Goal: Information Seeking & Learning: Learn about a topic

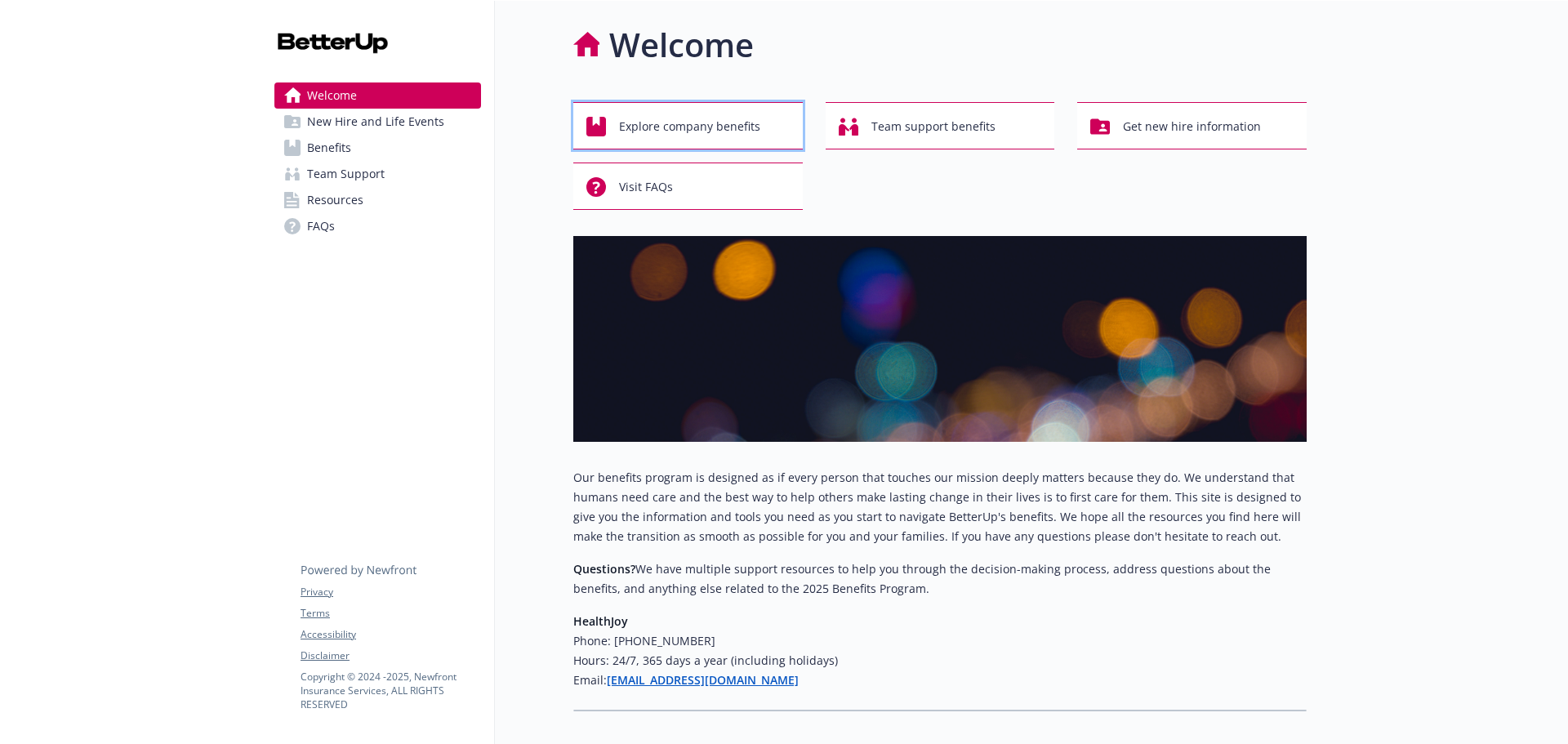
click at [690, 124] on span "Explore company benefits" at bounding box center [690, 126] width 142 height 31
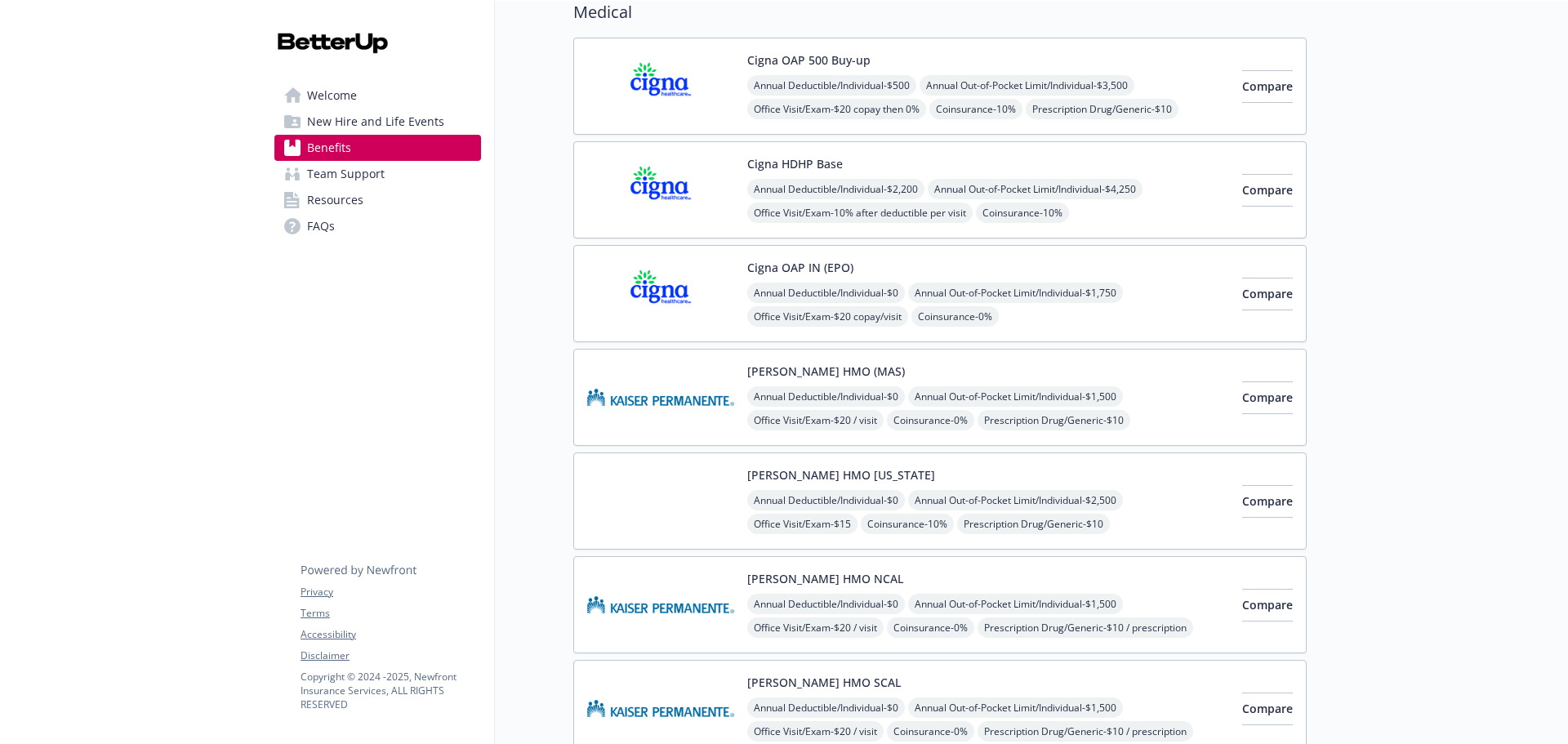
scroll to position [327, 0]
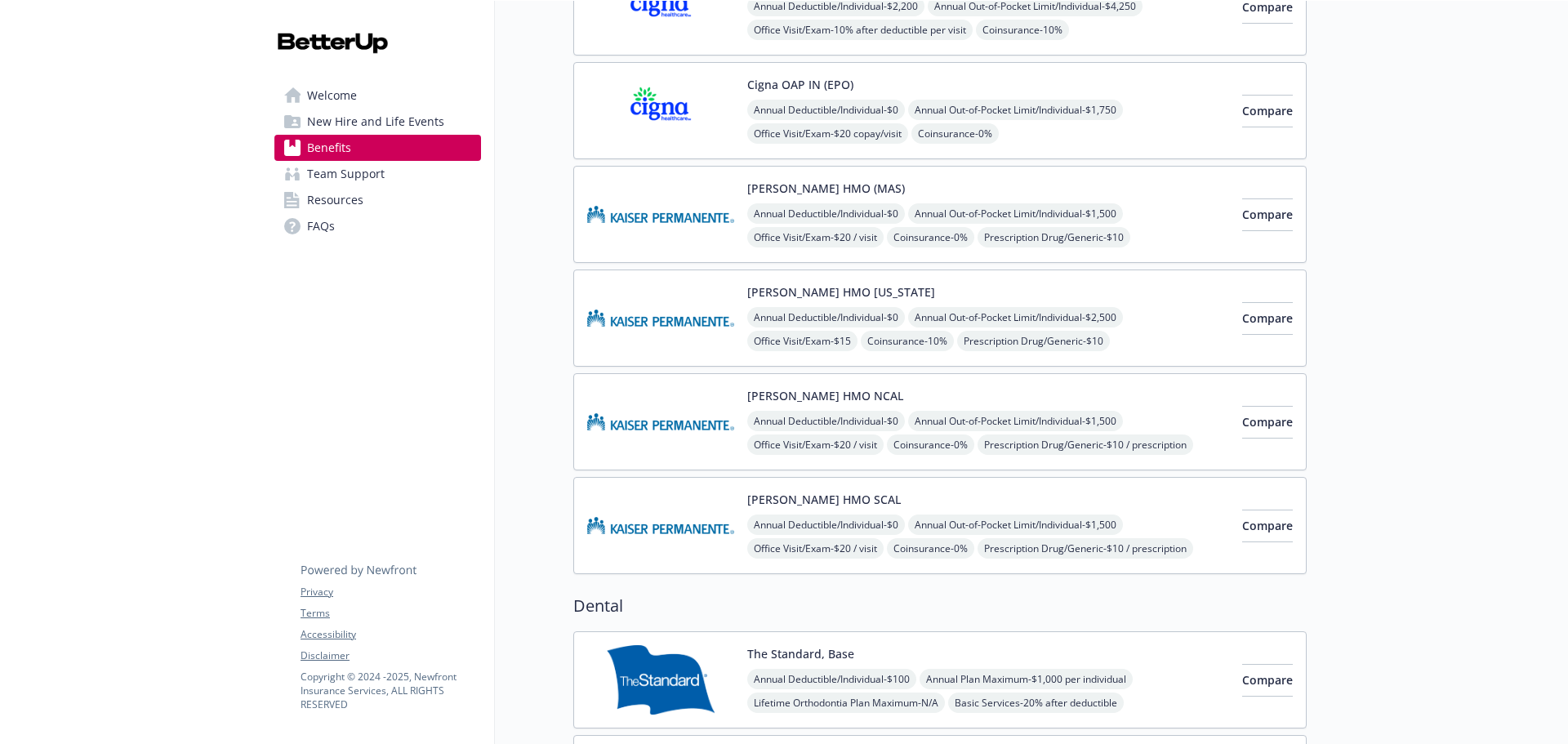
click at [675, 411] on img at bounding box center [660, 421] width 147 height 69
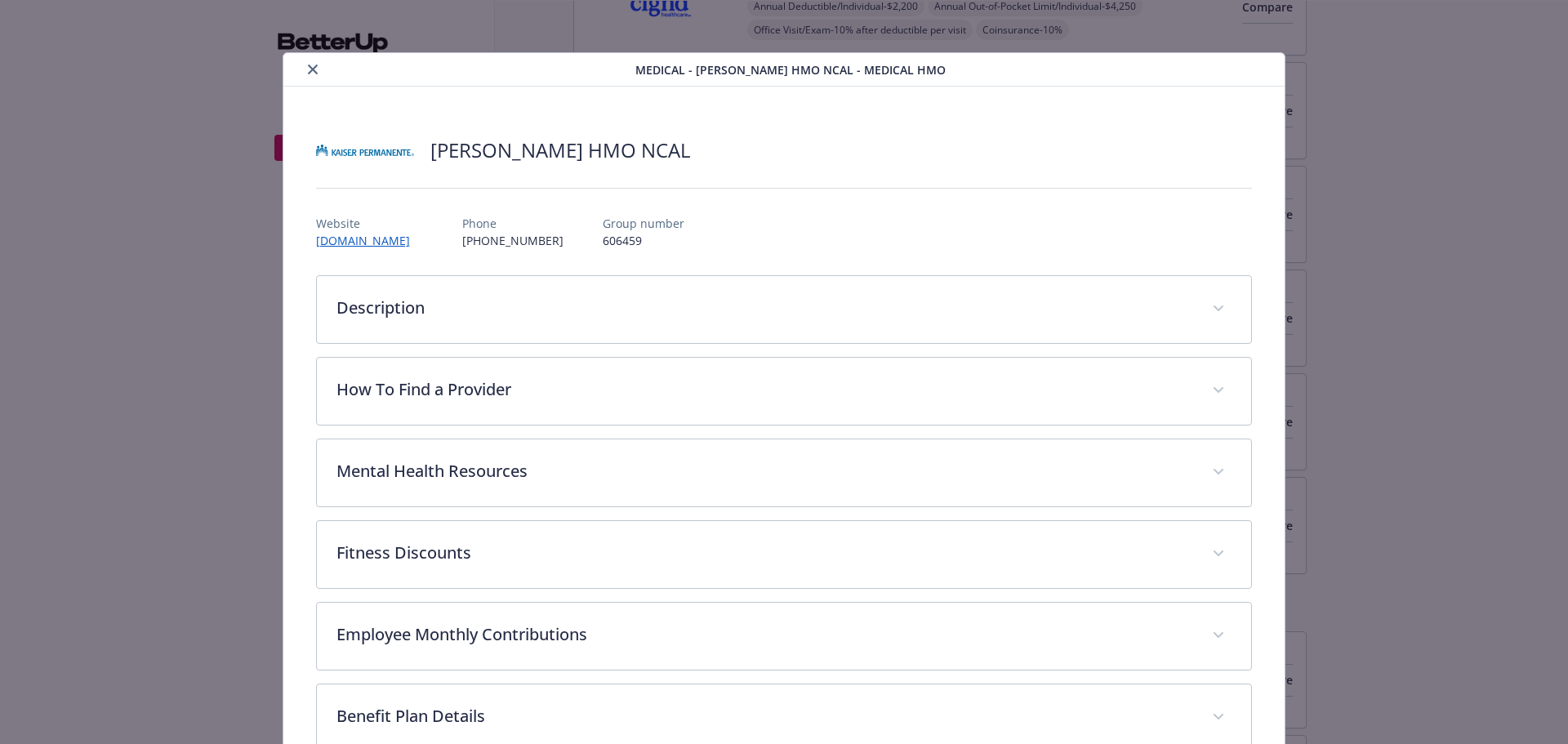
scroll to position [49, 0]
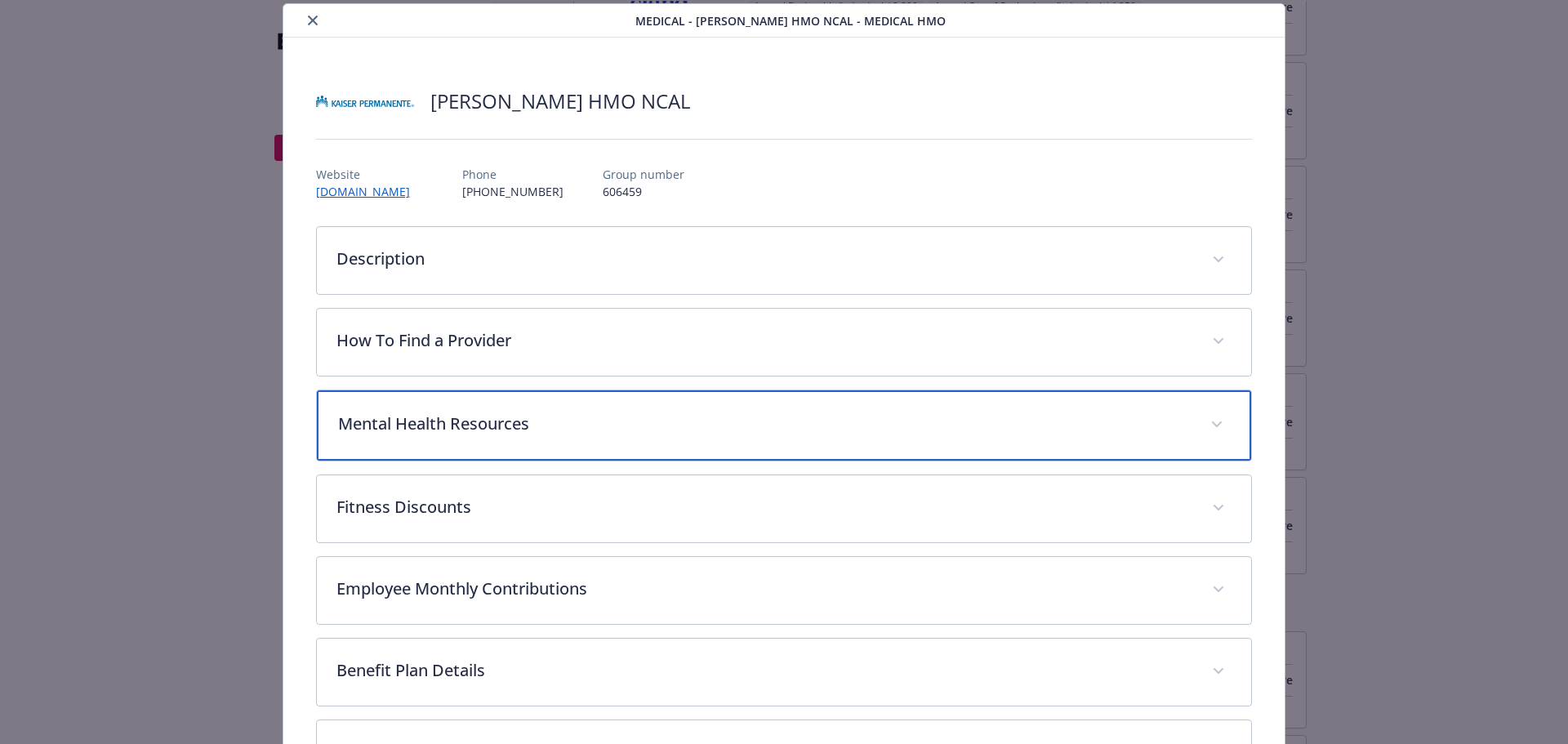
click at [438, 430] on p "Mental Health Resources" at bounding box center [764, 423] width 854 height 24
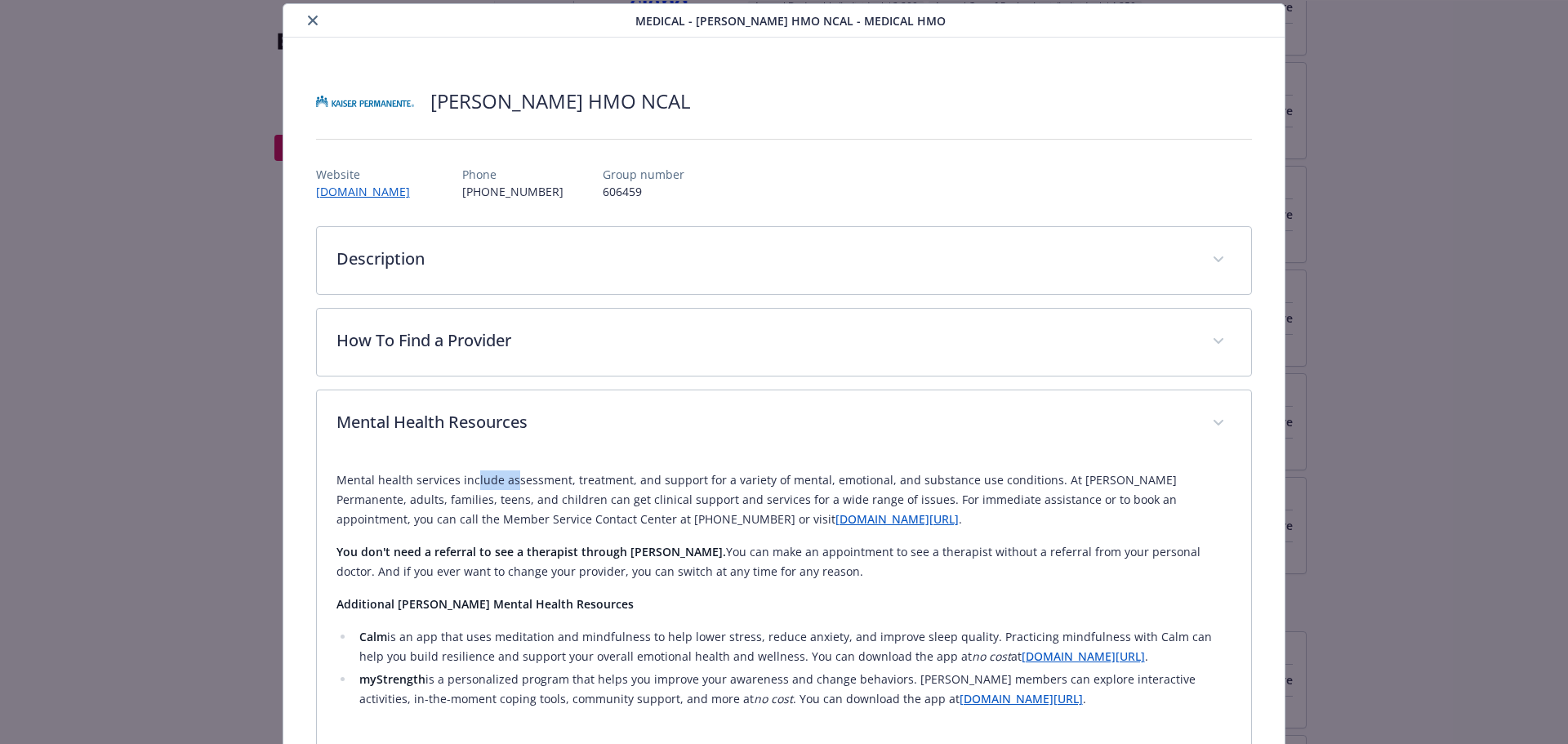
drag, startPoint x: 470, startPoint y: 482, endPoint x: 550, endPoint y: 483, distance: 80.0
click at [513, 483] on p "Mental health services include assessment, treatment, and support for a variety…" at bounding box center [785, 500] width 896 height 59
drag, startPoint x: 580, startPoint y: 483, endPoint x: 662, endPoint y: 486, distance: 82.1
click at [622, 486] on p "Mental health services include assessment, treatment, and support for a variety…" at bounding box center [785, 500] width 896 height 59
drag, startPoint x: 723, startPoint y: 486, endPoint x: 735, endPoint y: 486, distance: 12.0
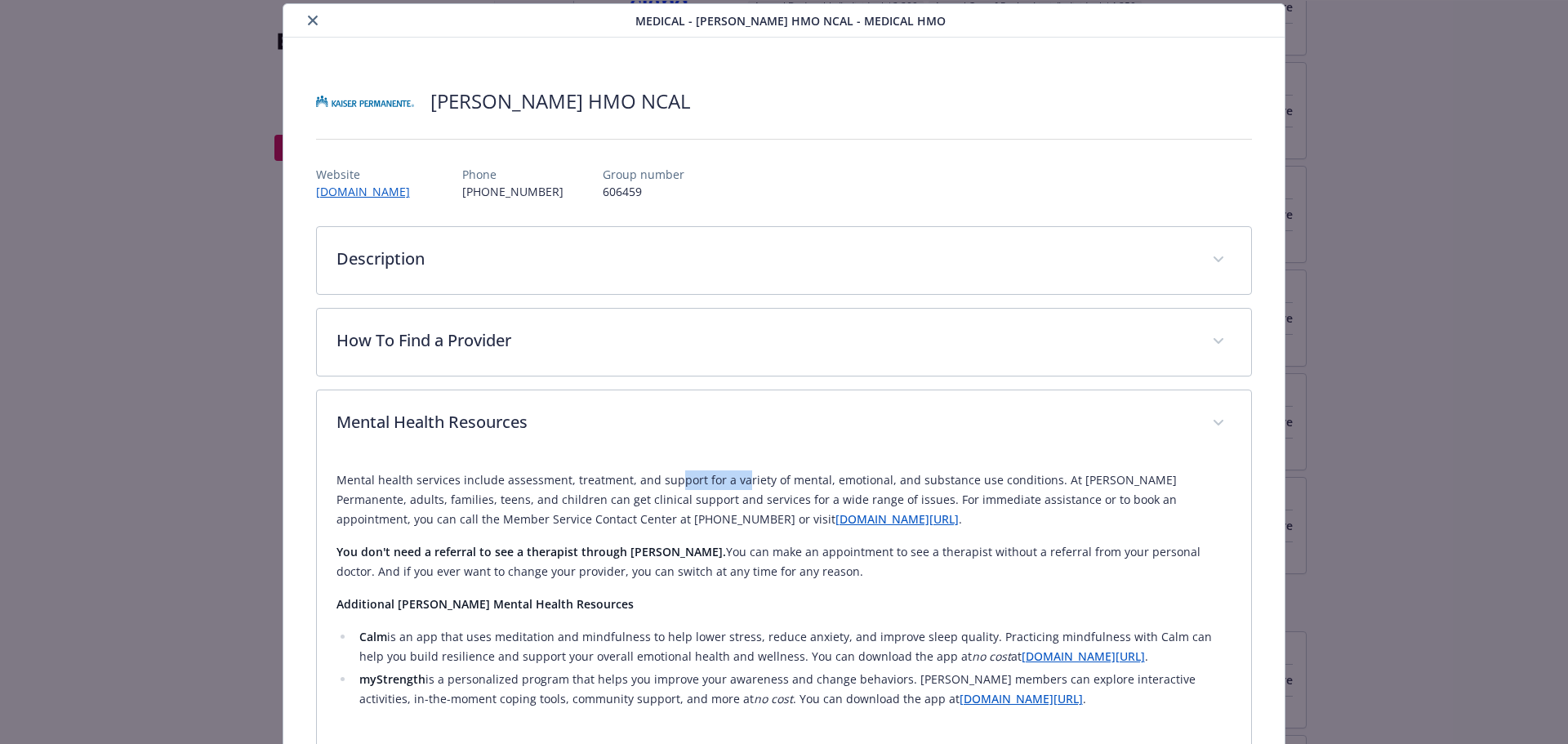
click at [735, 486] on p "Mental health services include assessment, treatment, and support for a variety…" at bounding box center [785, 500] width 896 height 59
drag, startPoint x: 836, startPoint y: 483, endPoint x: 872, endPoint y: 481, distance: 36.1
click at [858, 482] on p "Mental health services include assessment, treatment, and support for a variety…" at bounding box center [785, 500] width 896 height 59
drag, startPoint x: 940, startPoint y: 483, endPoint x: 969, endPoint y: 483, distance: 29.0
click at [969, 483] on p "Mental health services include assessment, treatment, and support for a variety…" at bounding box center [785, 500] width 896 height 59
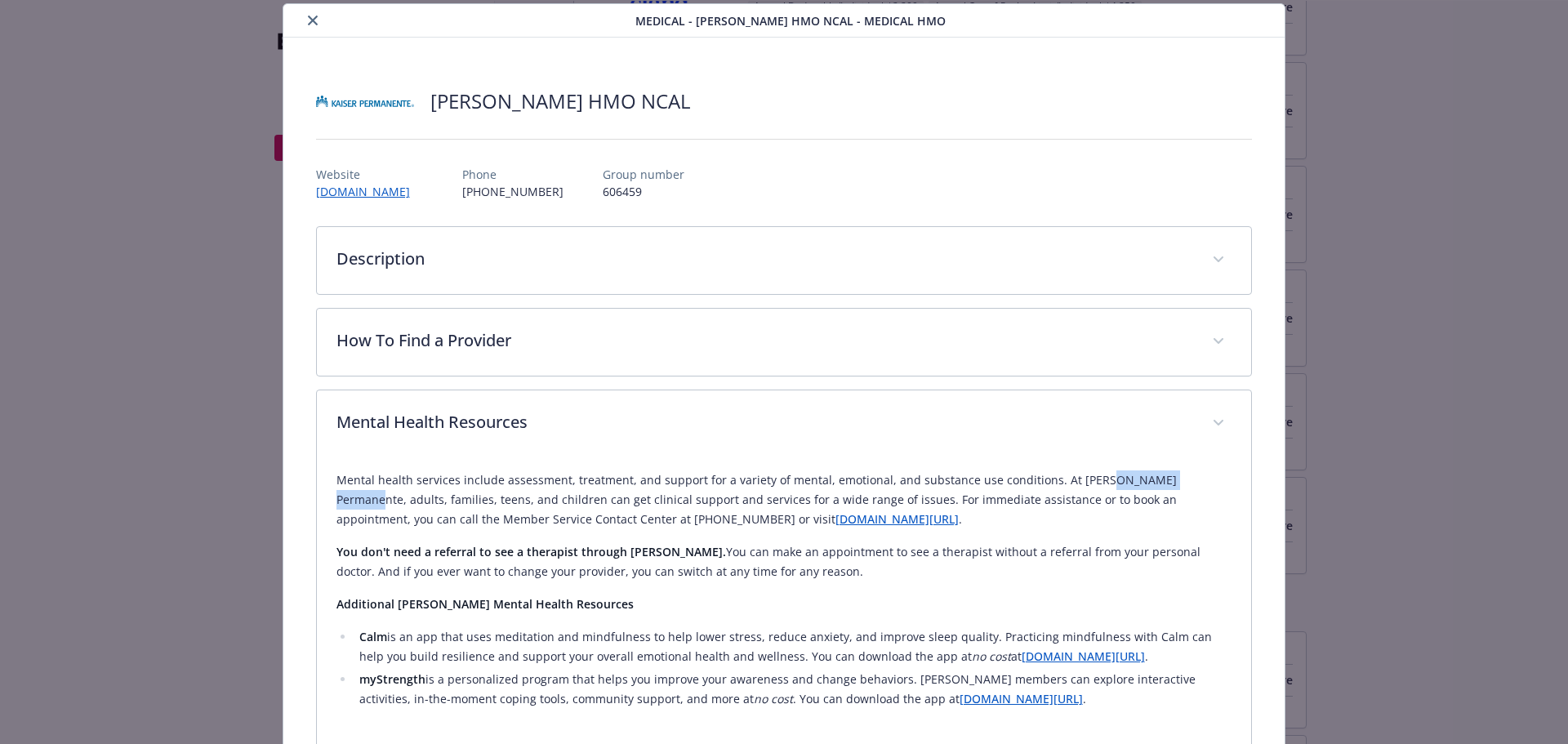
drag, startPoint x: 1177, startPoint y: 479, endPoint x: 1073, endPoint y: 495, distance: 105.2
click at [1177, 480] on p "Mental health services include assessment, treatment, and support for a variety…" at bounding box center [785, 500] width 896 height 59
drag, startPoint x: 338, startPoint y: 505, endPoint x: 411, endPoint y: 503, distance: 73.0
click at [411, 503] on p "Mental health services include assessment, treatment, and support for a variety…" at bounding box center [785, 500] width 896 height 59
drag, startPoint x: 471, startPoint y: 499, endPoint x: 553, endPoint y: 506, distance: 82.3
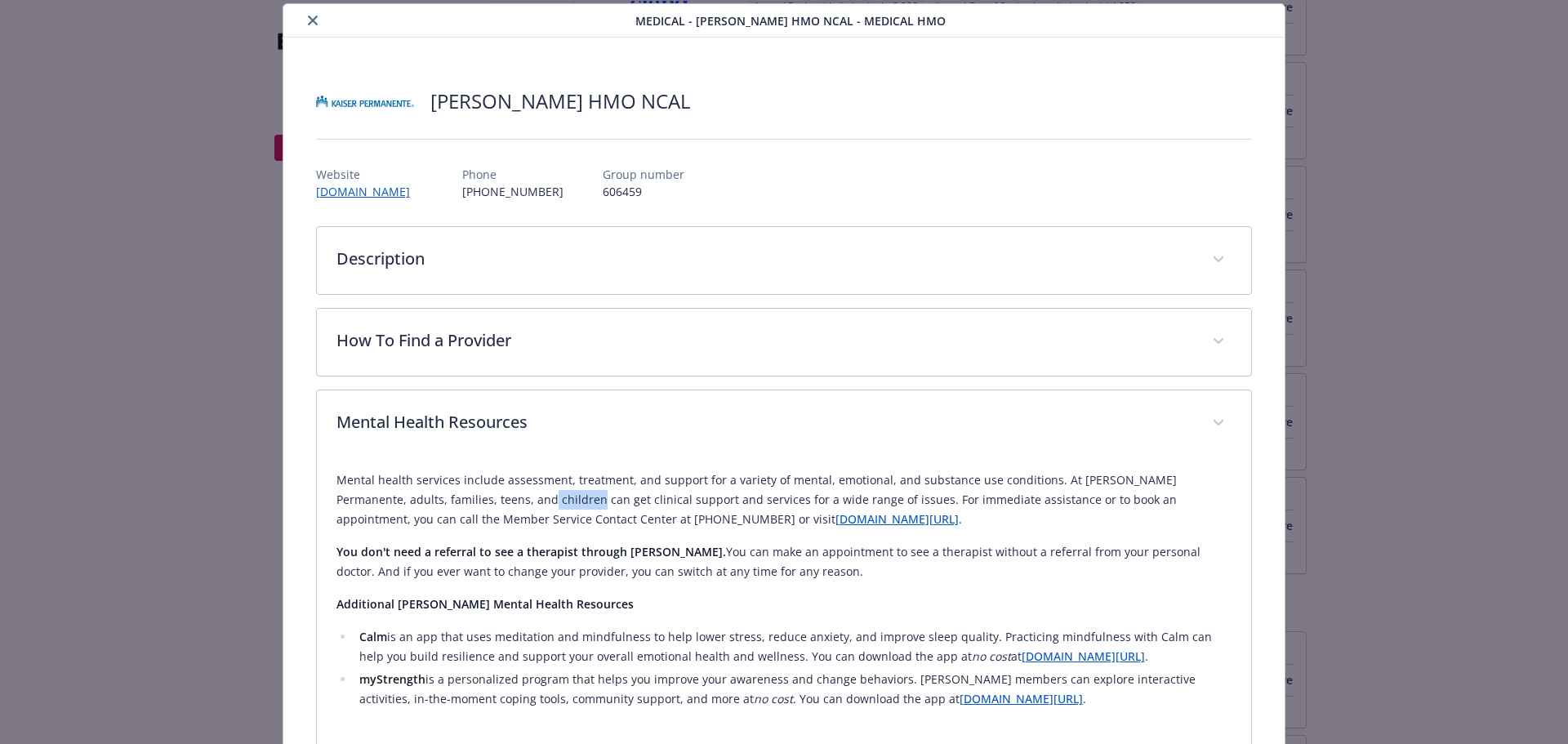
click at [530, 505] on p "Mental health services include assessment, treatment, and support for a variety…" at bounding box center [785, 500] width 896 height 59
drag, startPoint x: 591, startPoint y: 505, endPoint x: 652, endPoint y: 504, distance: 61.0
click at [652, 504] on p "Mental health services include assessment, treatment, and support for a variety…" at bounding box center [785, 500] width 896 height 59
drag, startPoint x: 713, startPoint y: 498, endPoint x: 736, endPoint y: 500, distance: 23.1
click at [725, 500] on p "Mental health services include assessment, treatment, and support for a variety…" at bounding box center [785, 500] width 896 height 59
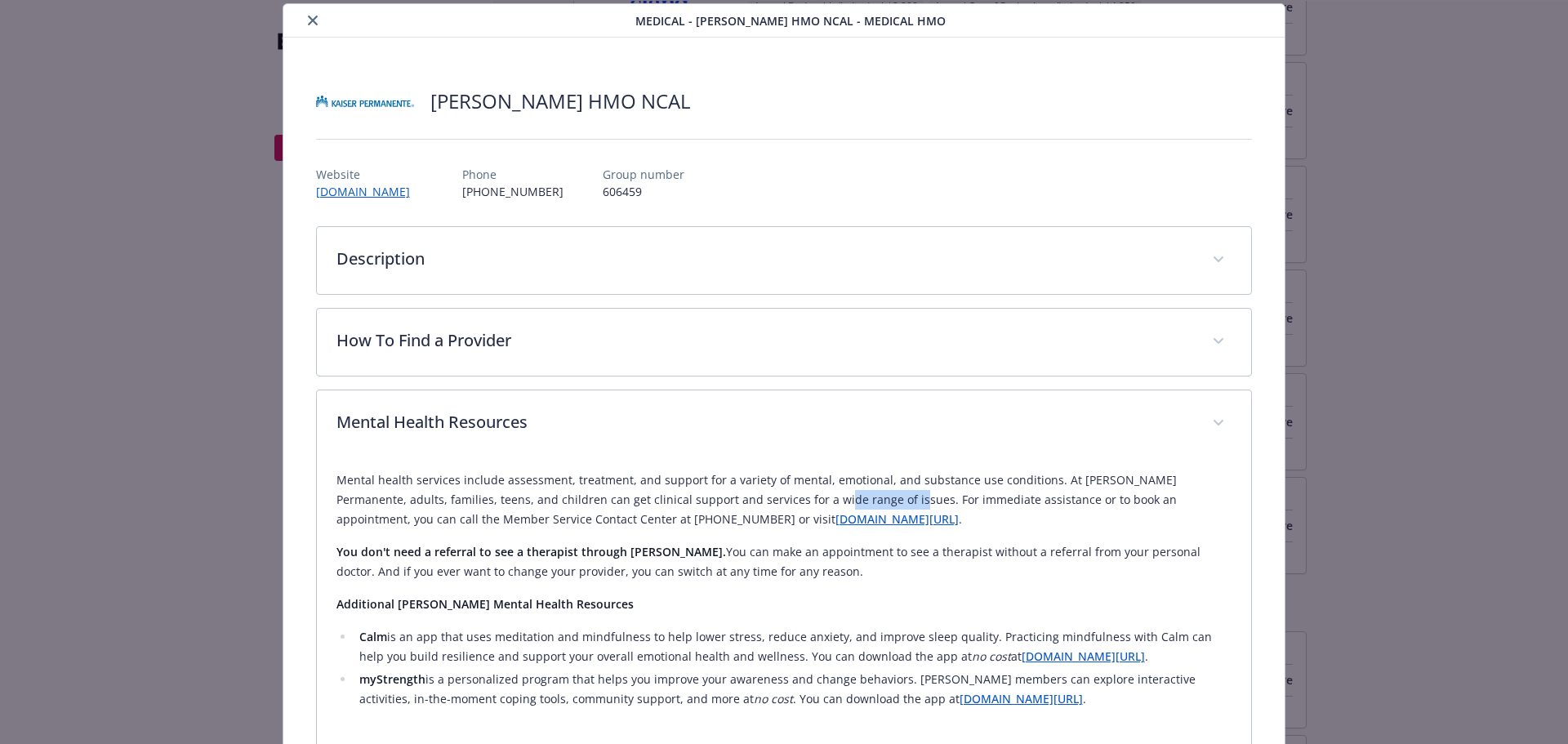
drag, startPoint x: 789, startPoint y: 499, endPoint x: 828, endPoint y: 501, distance: 39.1
click at [827, 501] on p "Mental health services include assessment, treatment, and support for a variety…" at bounding box center [785, 500] width 896 height 59
drag, startPoint x: 908, startPoint y: 502, endPoint x: 1049, endPoint y: 498, distance: 141.1
click at [1047, 498] on p "Mental health services include assessment, treatment, and support for a variety…" at bounding box center [785, 500] width 896 height 59
click at [1157, 499] on p "Mental health services include assessment, treatment, and support for a variety…" at bounding box center [785, 500] width 896 height 59
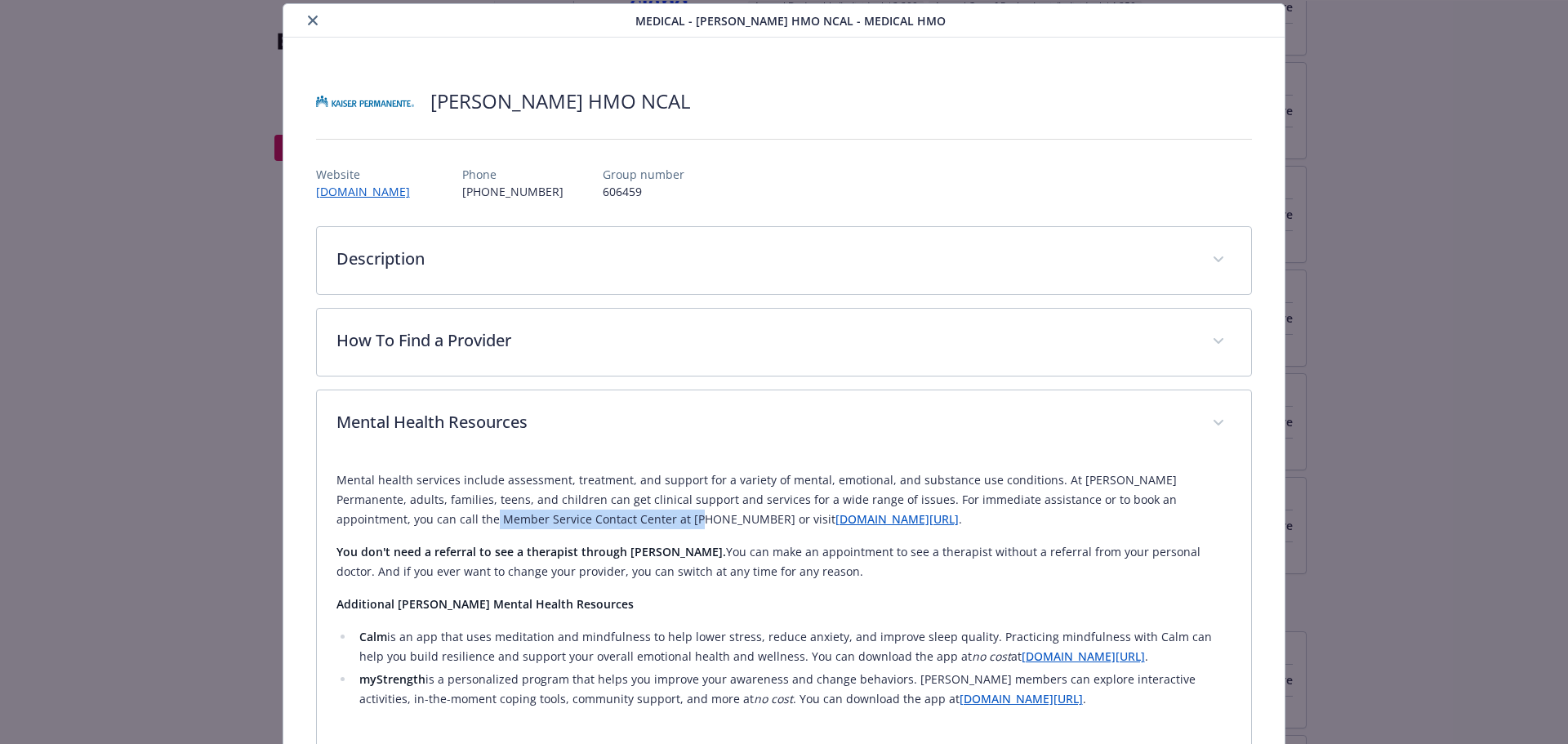
drag, startPoint x: 392, startPoint y: 518, endPoint x: 575, endPoint y: 524, distance: 183.1
click at [575, 524] on p "Mental health services include assessment, treatment, and support for a variety…" at bounding box center [785, 500] width 896 height 59
drag, startPoint x: 724, startPoint y: 552, endPoint x: 837, endPoint y: 613, distance: 128.4
click at [975, 563] on p "You don't need a referral to see a therapist through [PERSON_NAME]. You can mak…" at bounding box center [785, 562] width 896 height 39
click at [775, 547] on p "You don't need a referral to see a therapist through [PERSON_NAME]. You can mak…" at bounding box center [785, 562] width 896 height 39
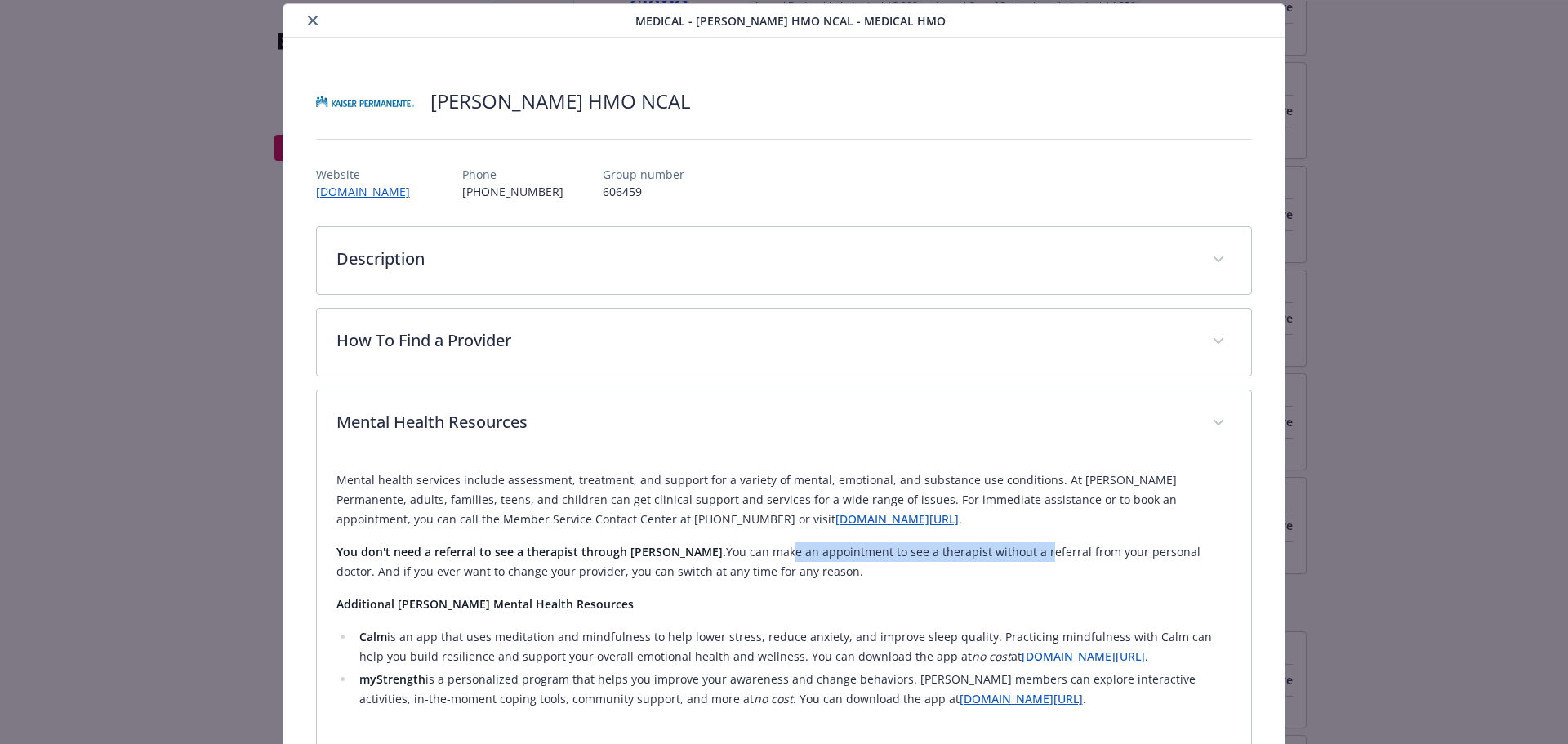
click at [762, 549] on p "You don't need a referral to see a therapist through [PERSON_NAME]. You can mak…" at bounding box center [785, 562] width 896 height 39
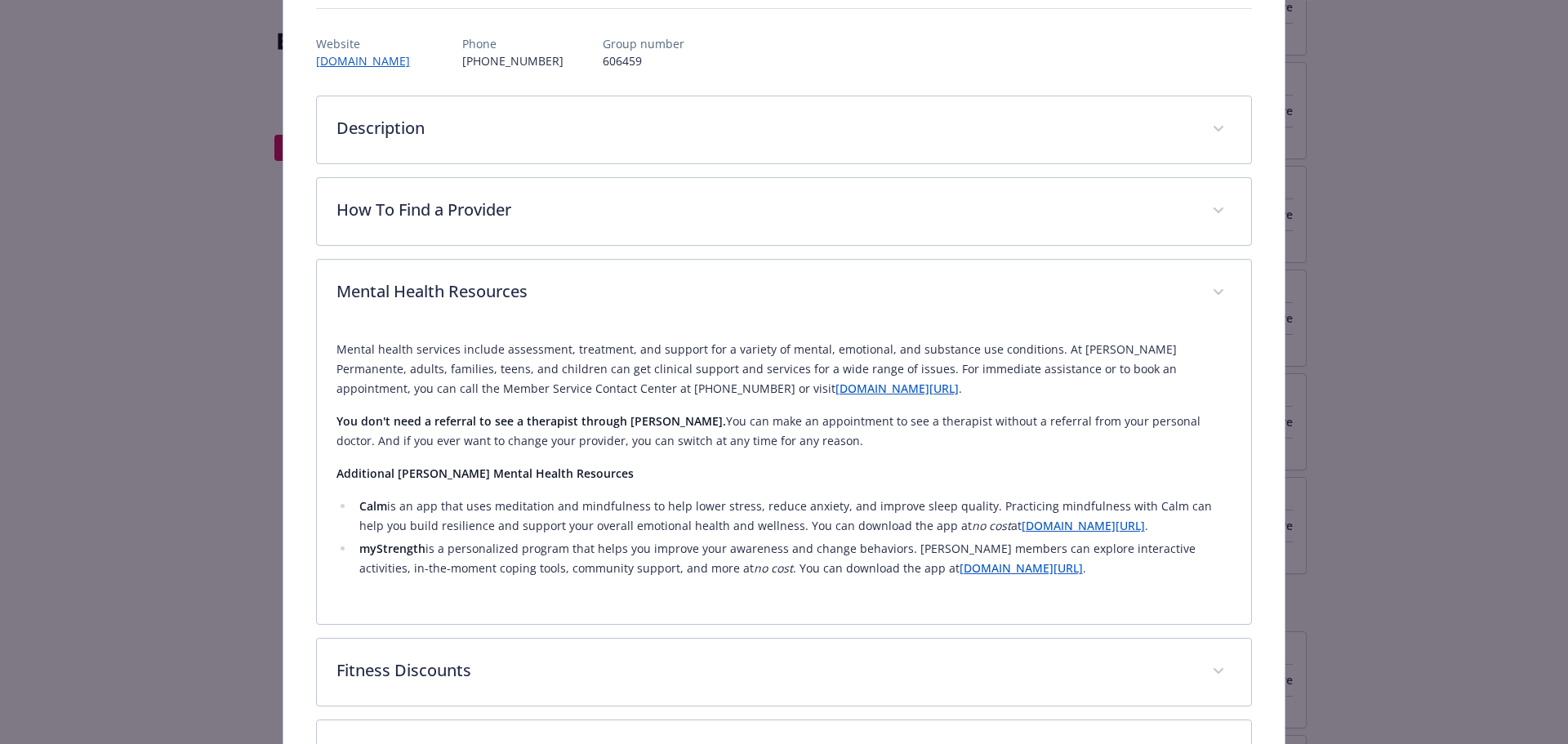
scroll to position [294, 0]
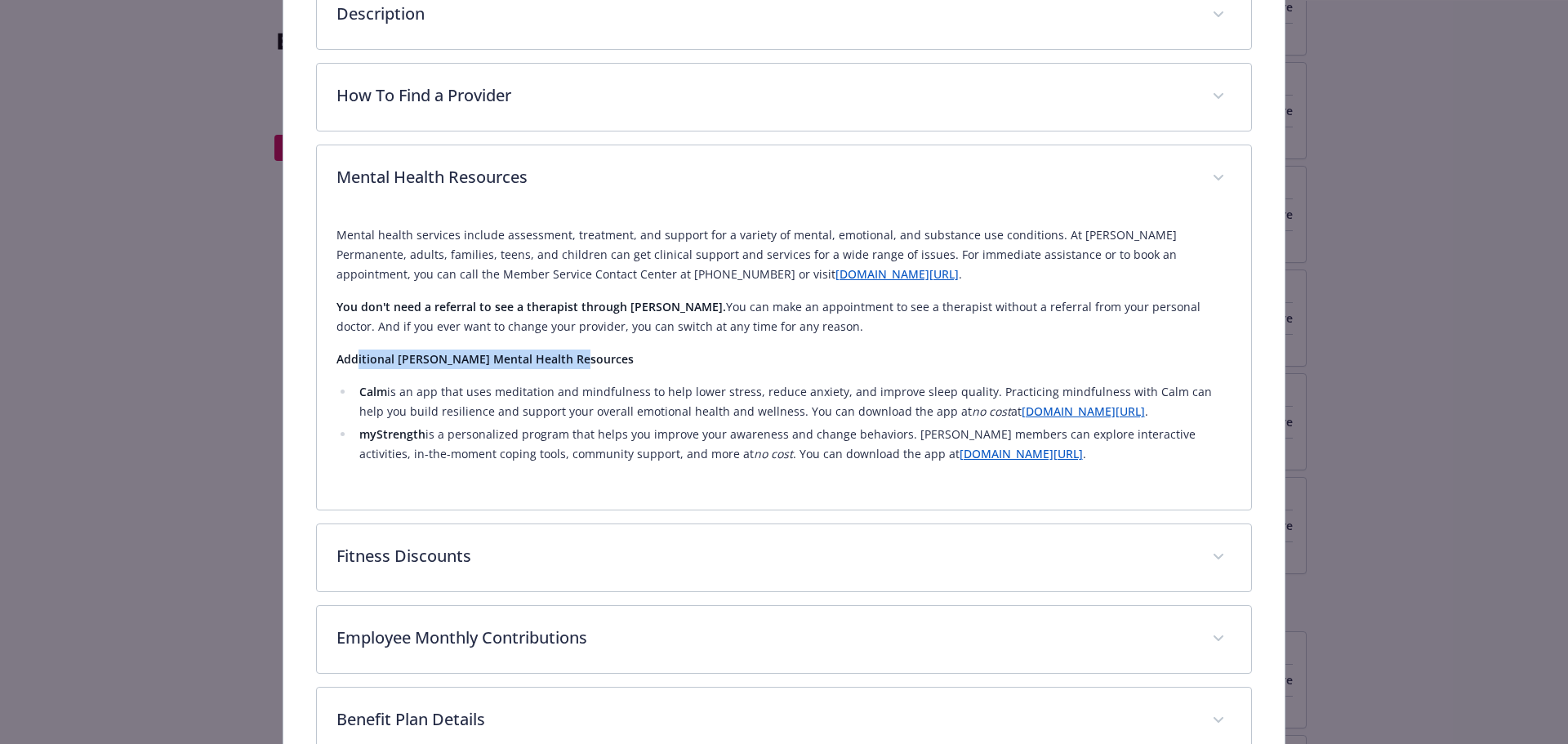
drag, startPoint x: 356, startPoint y: 356, endPoint x: 585, endPoint y: 356, distance: 229.0
click at [585, 356] on p "Additional [PERSON_NAME] Mental Health Resources" at bounding box center [785, 359] width 896 height 20
click at [837, 355] on p "Additional [PERSON_NAME] Mental Health Resources" at bounding box center [785, 359] width 896 height 20
drag, startPoint x: 574, startPoint y: 359, endPoint x: 336, endPoint y: 359, distance: 238.0
click at [337, 359] on p "Additional [PERSON_NAME] Mental Health Resources" at bounding box center [785, 359] width 896 height 20
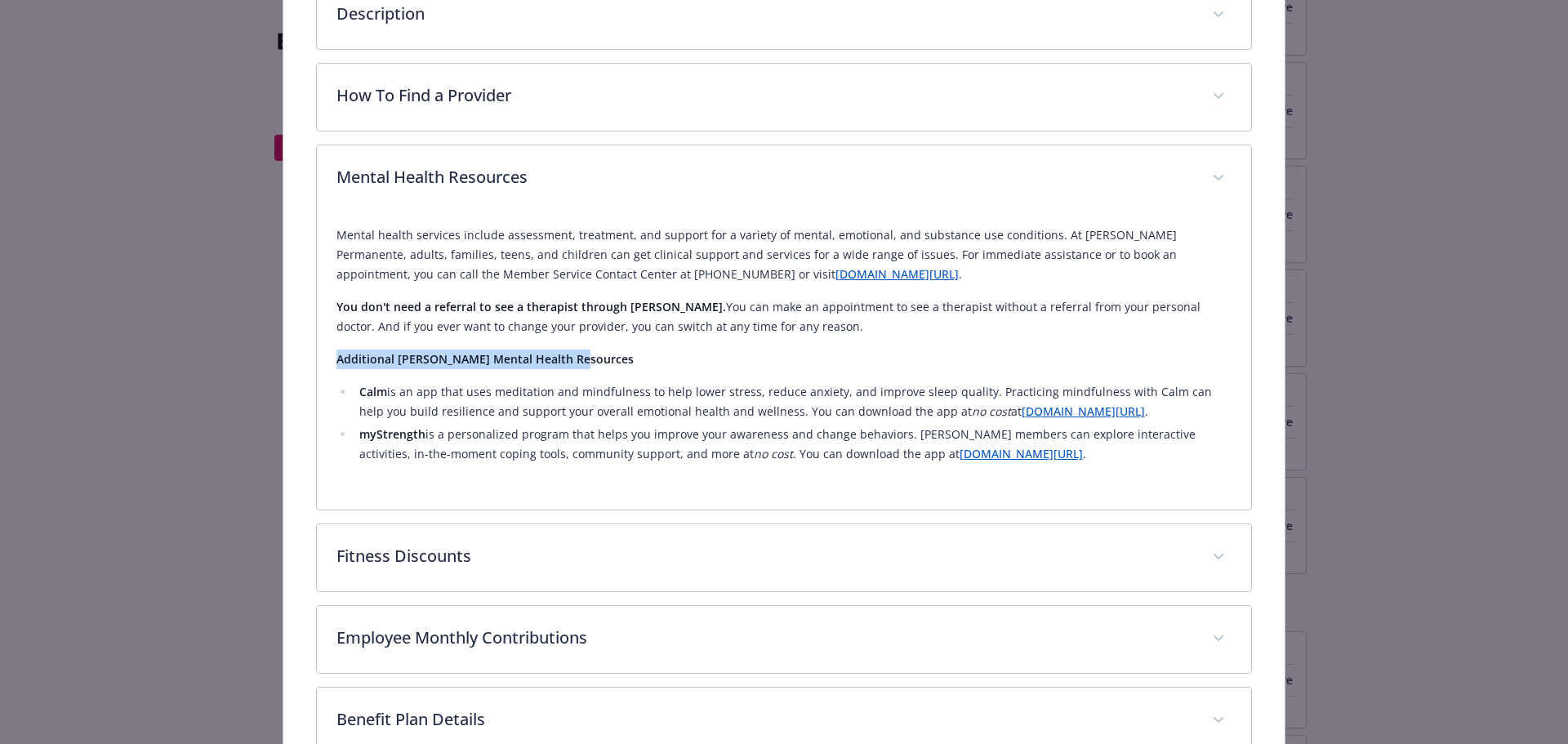
click at [570, 359] on p "Additional [PERSON_NAME] Mental Health Resources" at bounding box center [785, 359] width 896 height 20
click at [569, 359] on p "Additional [PERSON_NAME] Mental Health Resources" at bounding box center [785, 359] width 896 height 20
drag, startPoint x: 411, startPoint y: 359, endPoint x: 330, endPoint y: 361, distance: 81.0
click at [330, 361] on div "Mental health services include assessment, treatment, and support for a variety…" at bounding box center [785, 361] width 935 height 298
click at [557, 359] on strong "Additional [PERSON_NAME] Mental Health Resources" at bounding box center [486, 359] width 297 height 15
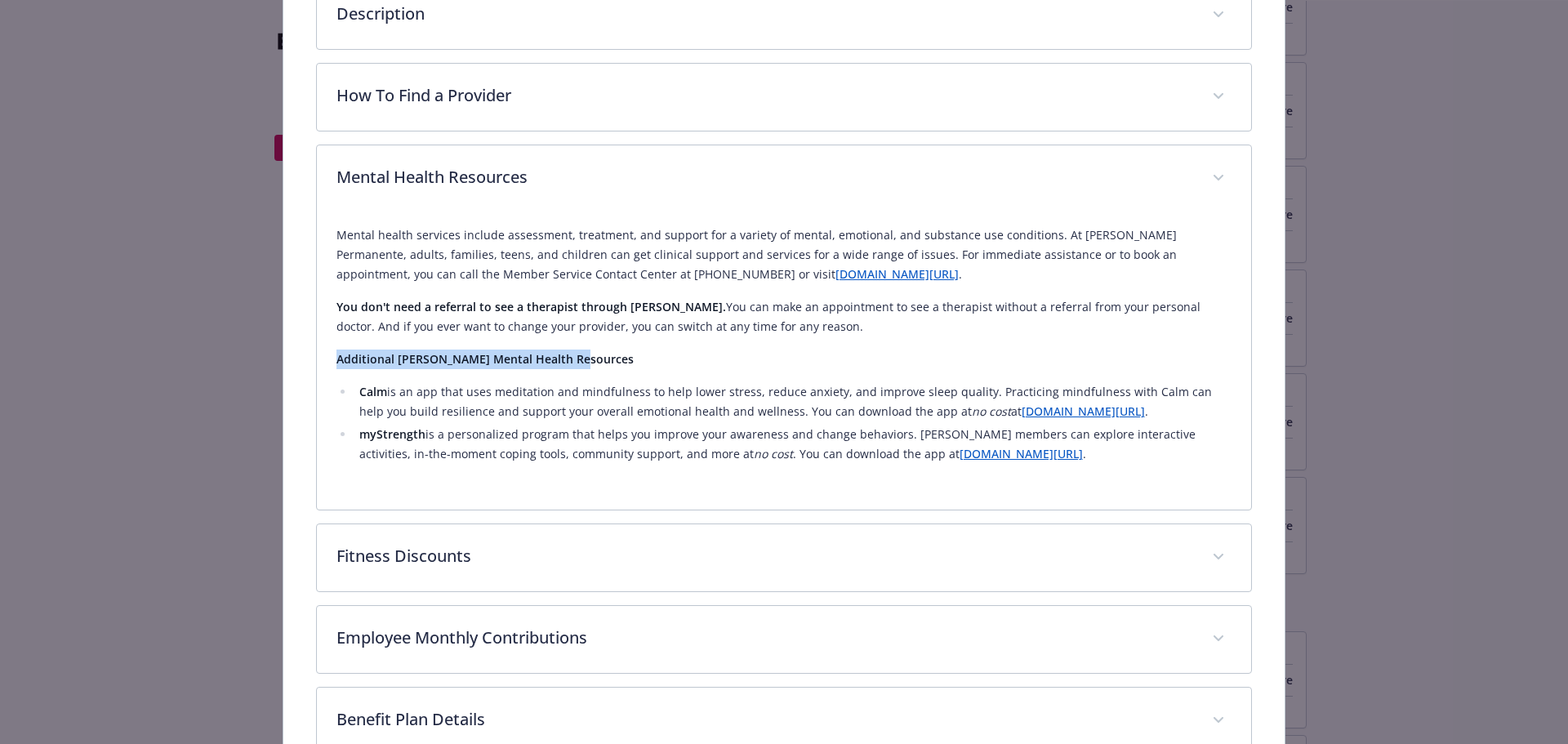
drag, startPoint x: 578, startPoint y: 359, endPoint x: 495, endPoint y: 366, distance: 83.3
click at [317, 362] on div "Mental health services include assessment, treatment, and support for a variety…" at bounding box center [785, 361] width 935 height 298
click at [580, 357] on p "Additional [PERSON_NAME] Mental Health Resources" at bounding box center [785, 359] width 896 height 20
drag, startPoint x: 549, startPoint y: 354, endPoint x: 558, endPoint y: 365, distance: 14.2
click at [550, 354] on strong "Additional [PERSON_NAME] Mental Health Resources" at bounding box center [486, 359] width 297 height 15
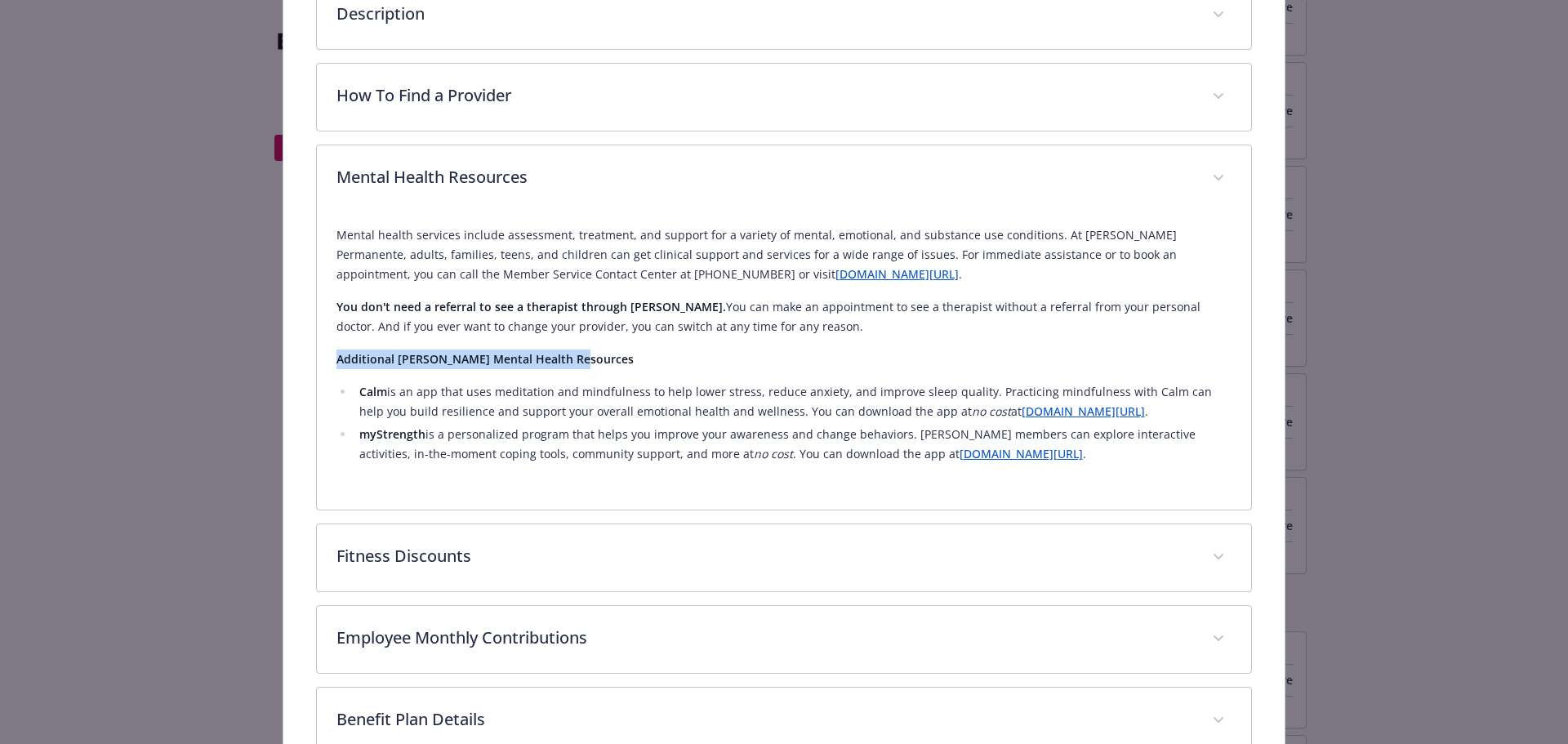
click at [563, 363] on strong "Additional [PERSON_NAME] Mental Health Resources" at bounding box center [486, 359] width 297 height 15
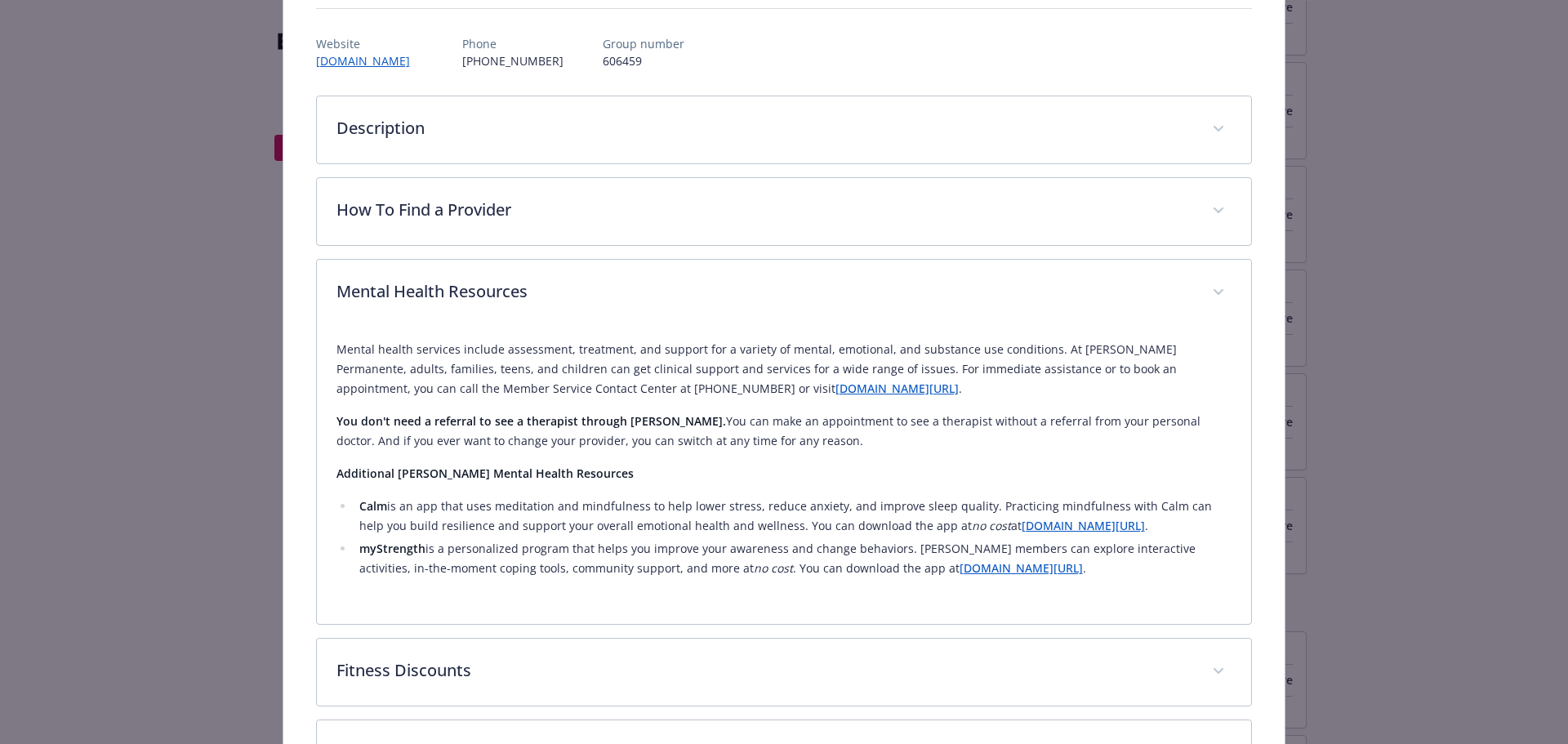
scroll to position [0, 0]
